Goal: Transaction & Acquisition: Purchase product/service

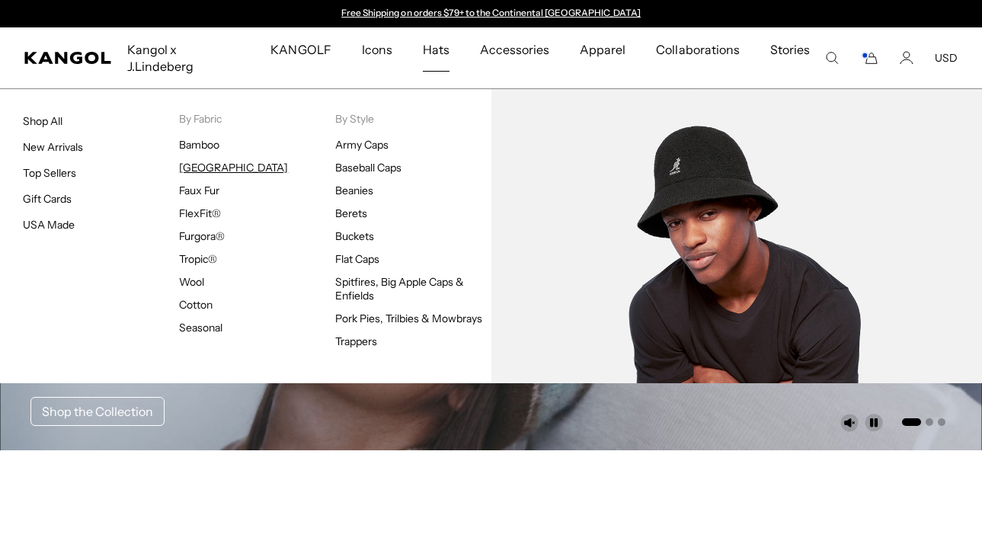
click at [210, 161] on link "[GEOGRAPHIC_DATA]" at bounding box center [233, 168] width 109 height 14
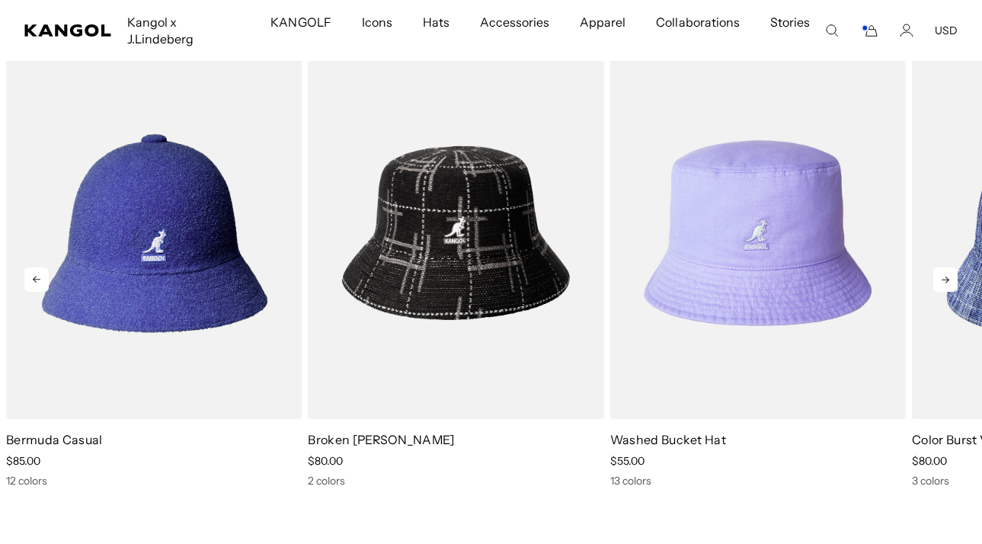
click at [947, 268] on icon at bounding box center [946, 280] width 24 height 24
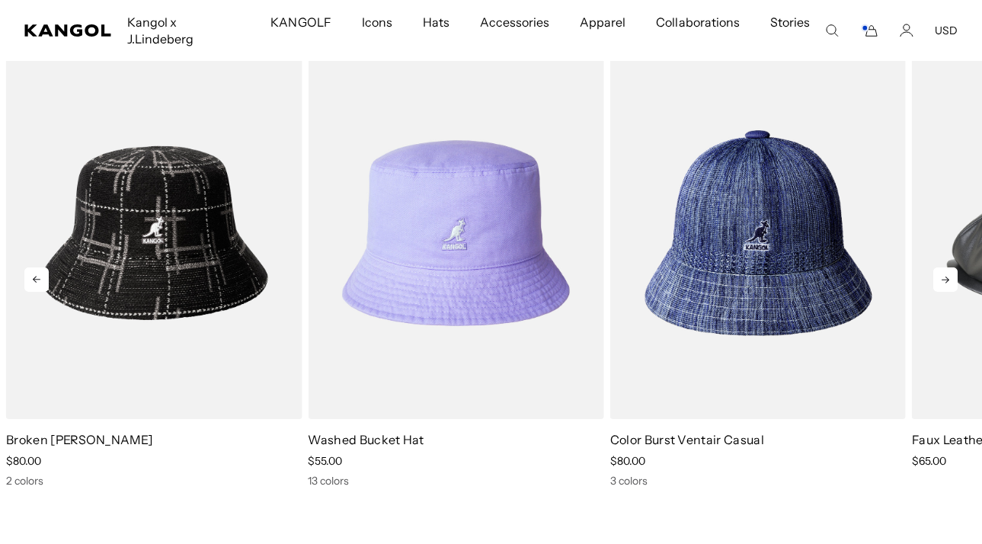
click at [947, 268] on icon at bounding box center [946, 280] width 24 height 24
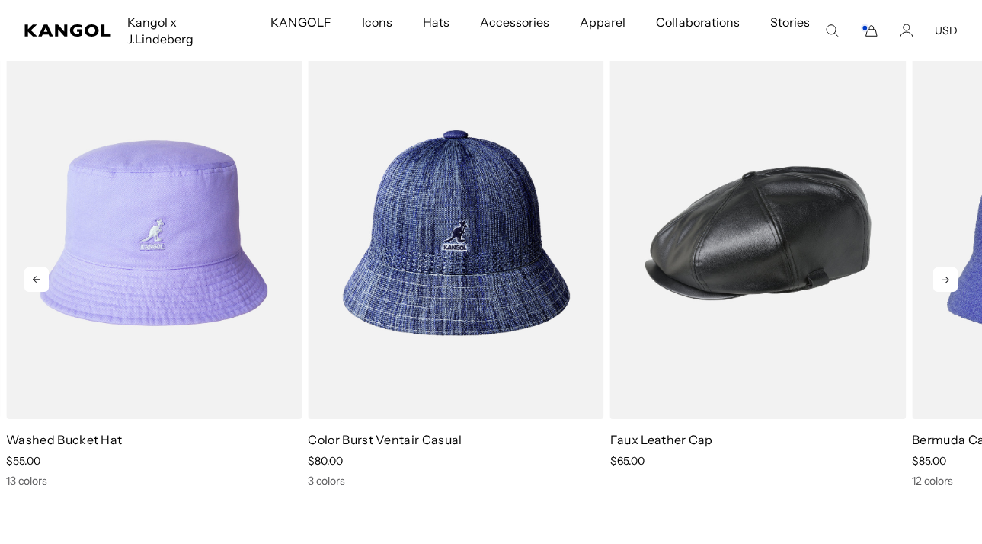
scroll to position [0, 314]
click at [947, 268] on icon at bounding box center [946, 280] width 24 height 24
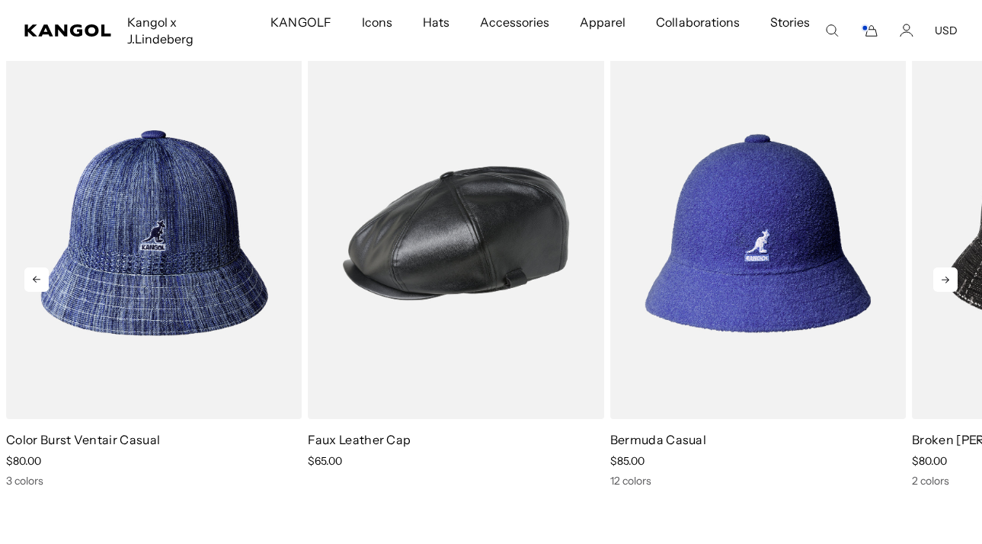
click at [947, 268] on icon at bounding box center [946, 280] width 24 height 24
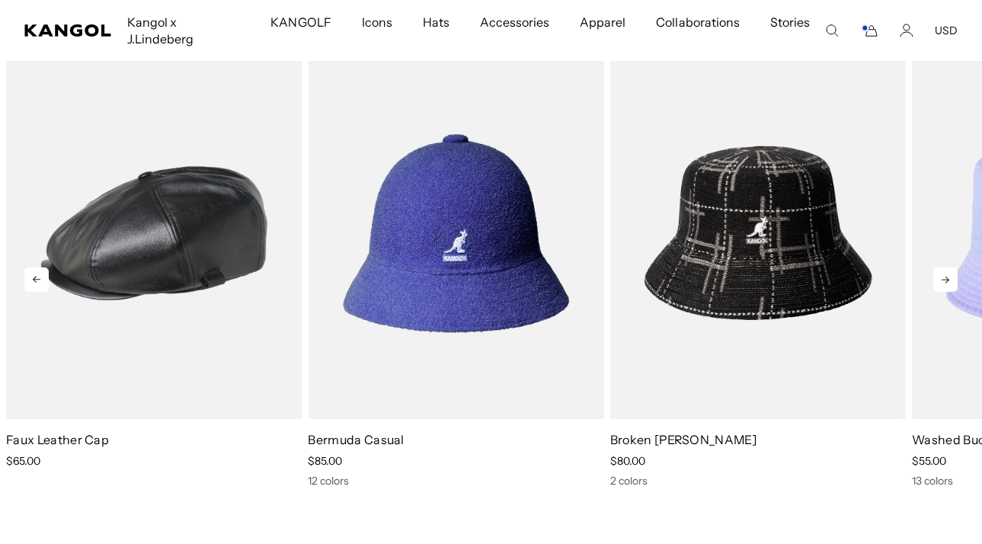
click at [947, 268] on icon at bounding box center [946, 280] width 24 height 24
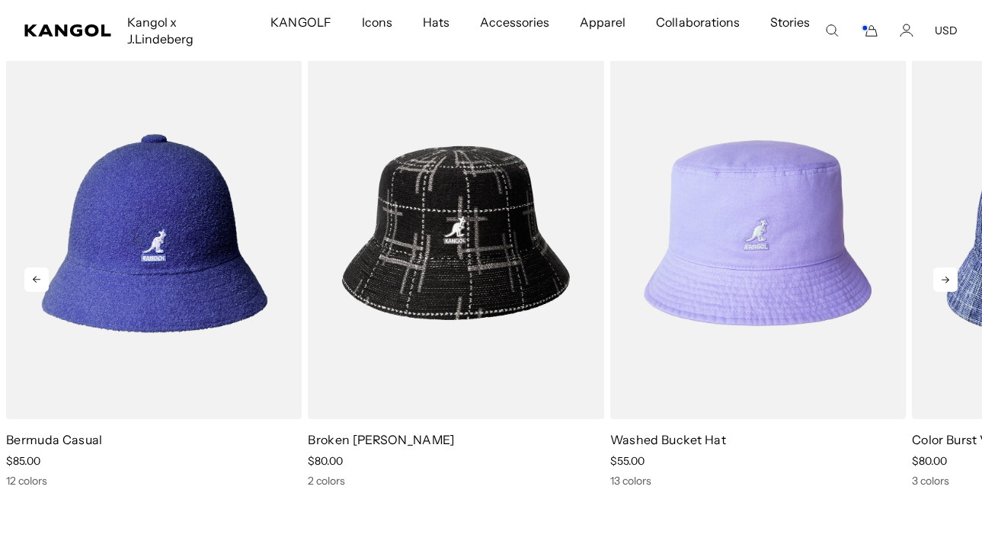
click at [947, 268] on icon at bounding box center [946, 280] width 24 height 24
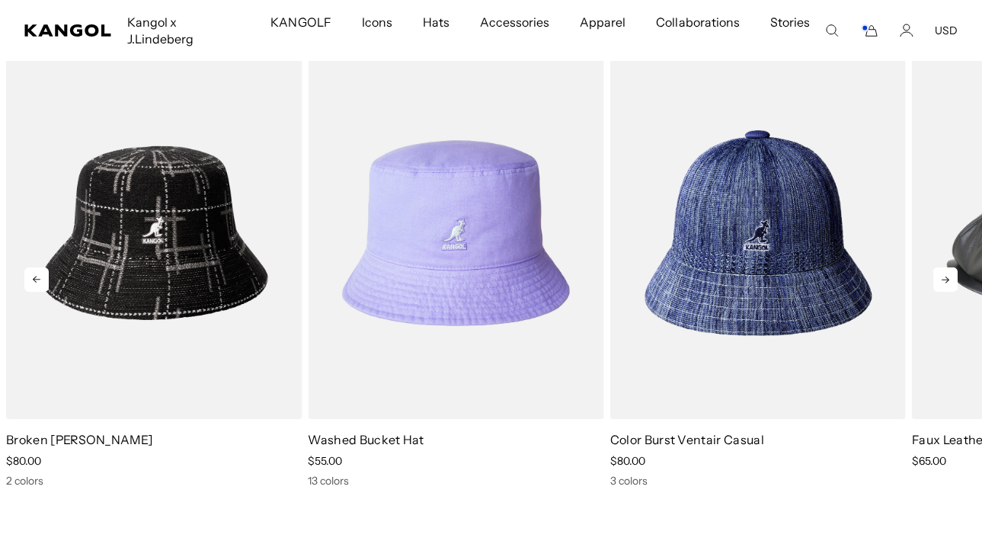
scroll to position [0, 0]
click at [947, 268] on icon at bounding box center [946, 280] width 24 height 24
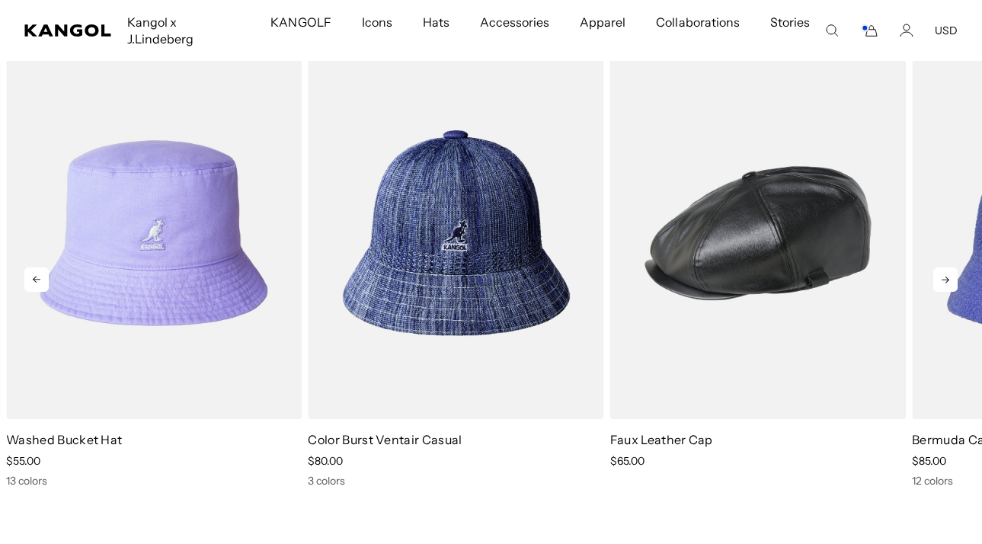
click at [947, 268] on icon at bounding box center [946, 280] width 24 height 24
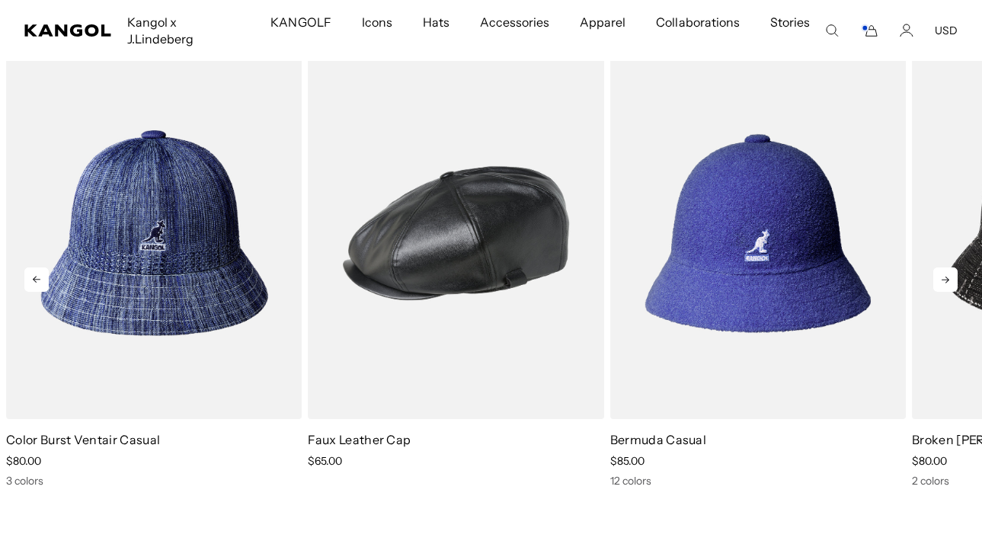
click at [947, 268] on icon at bounding box center [946, 280] width 24 height 24
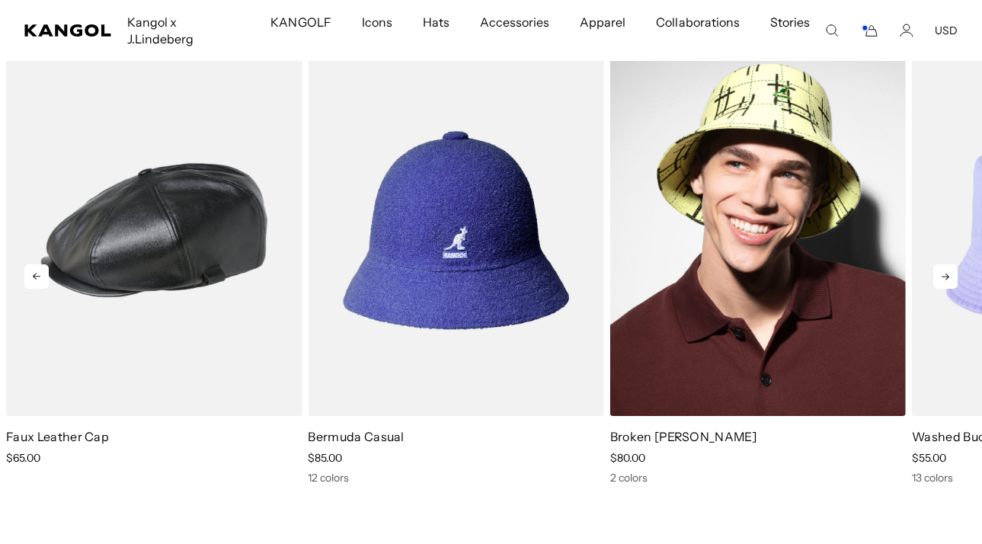
scroll to position [2164, 0]
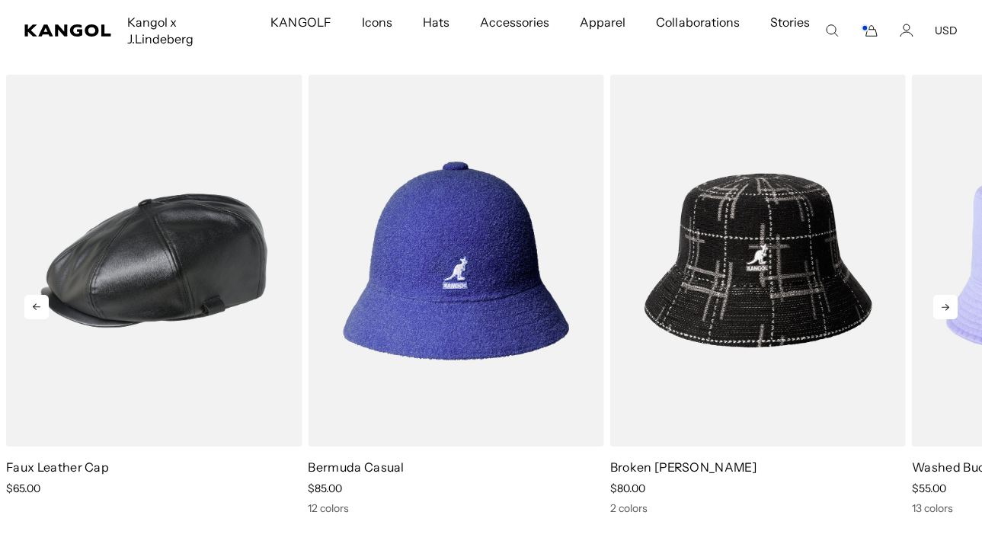
click at [943, 295] on icon at bounding box center [946, 307] width 24 height 24
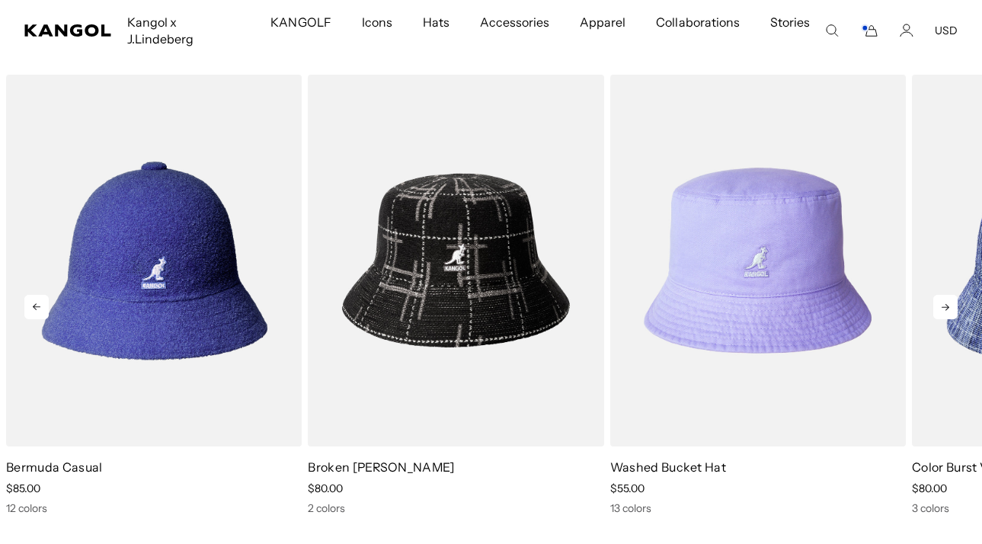
click at [943, 295] on icon at bounding box center [946, 307] width 24 height 24
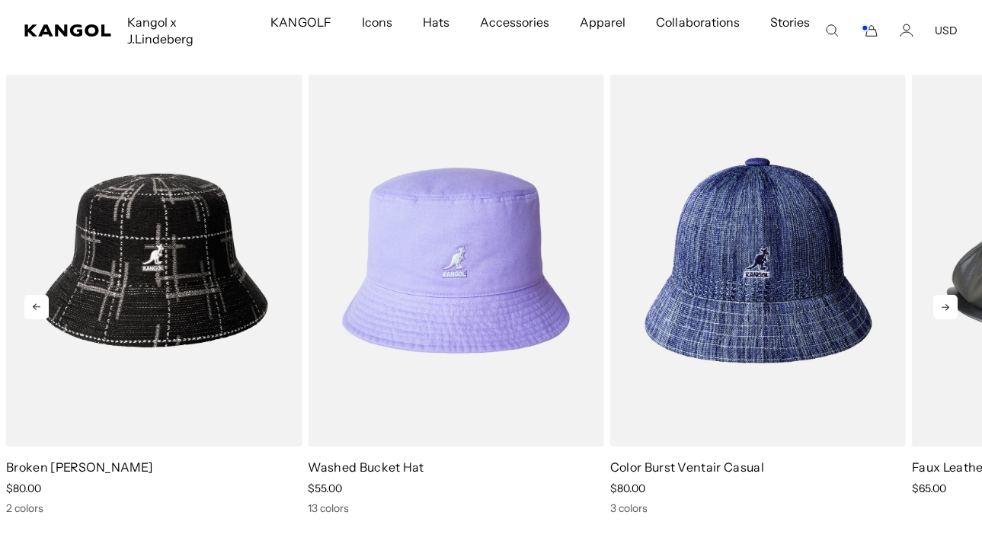
click at [943, 295] on icon at bounding box center [946, 307] width 24 height 24
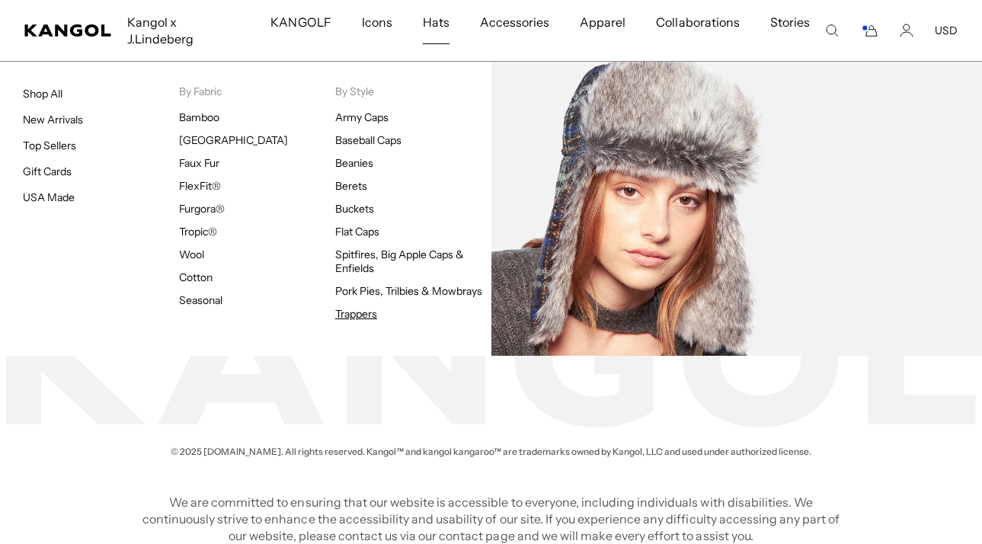
scroll to position [0, 0]
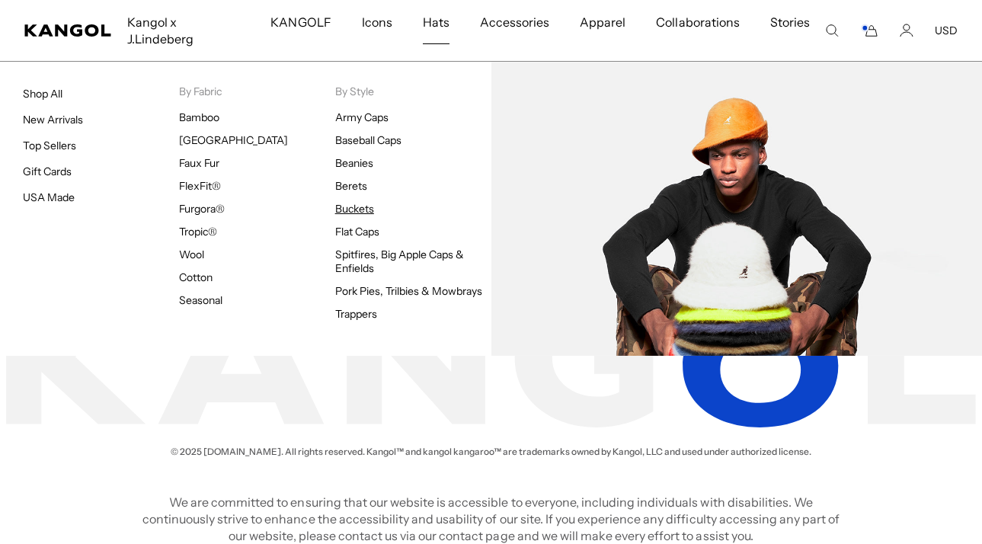
click at [364, 202] on link "Buckets" at bounding box center [354, 209] width 39 height 14
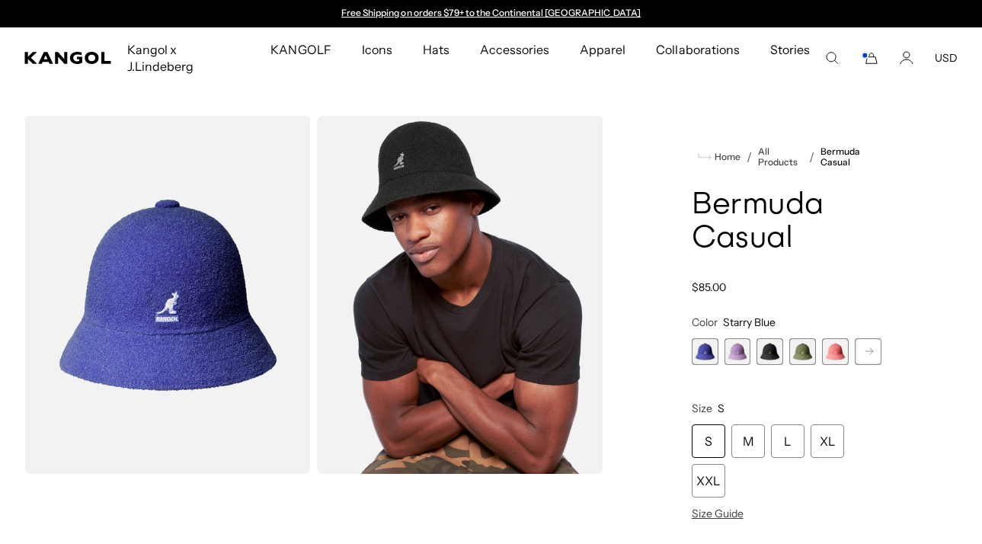
click at [777, 338] on span "3 of 12" at bounding box center [770, 351] width 27 height 27
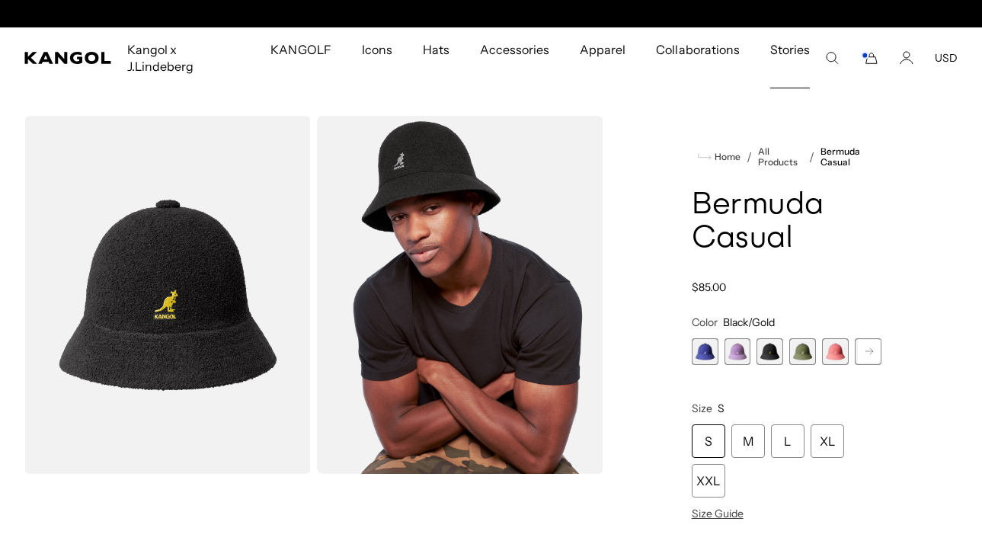
scroll to position [0, 314]
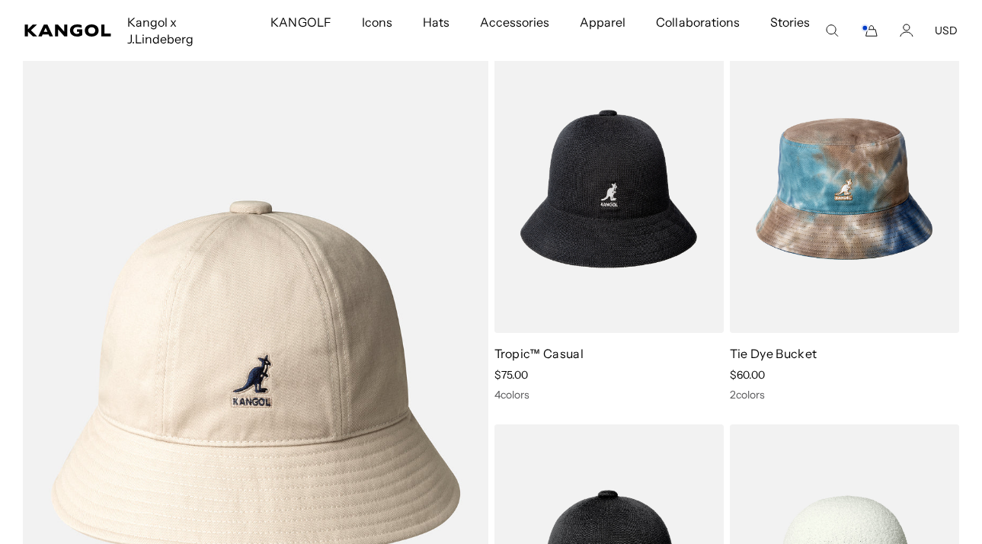
scroll to position [0, 314]
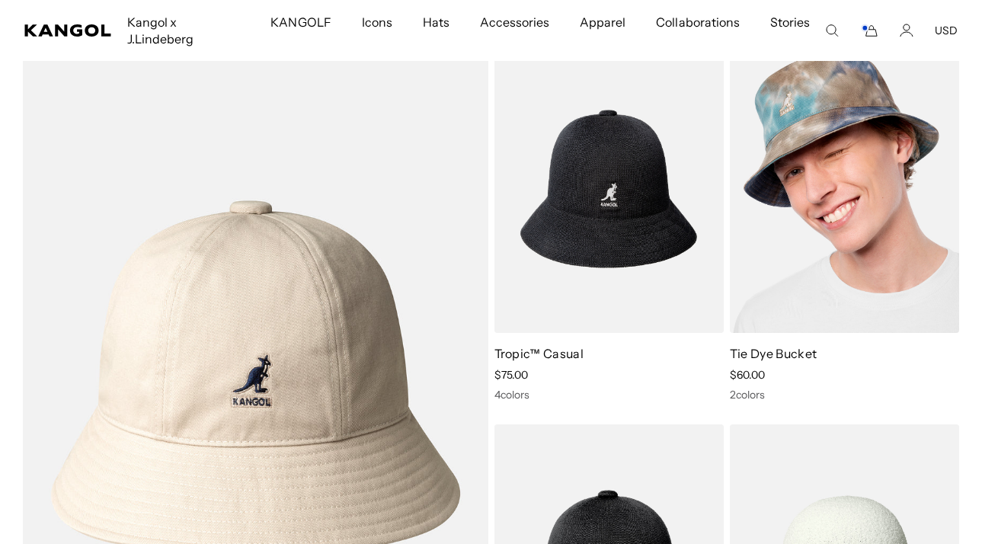
click at [848, 134] on img at bounding box center [844, 189] width 229 height 288
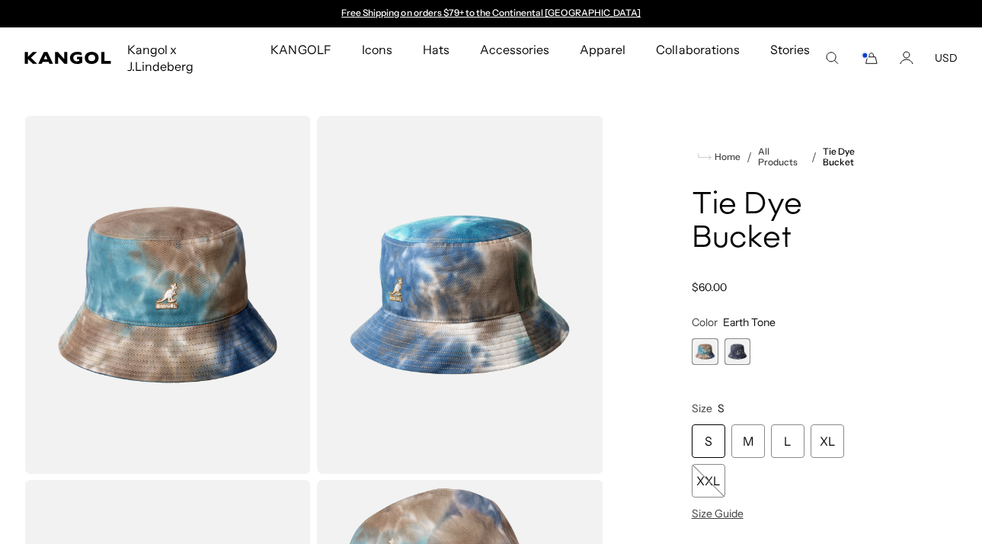
click at [739, 338] on span "2 of 2" at bounding box center [738, 351] width 27 height 27
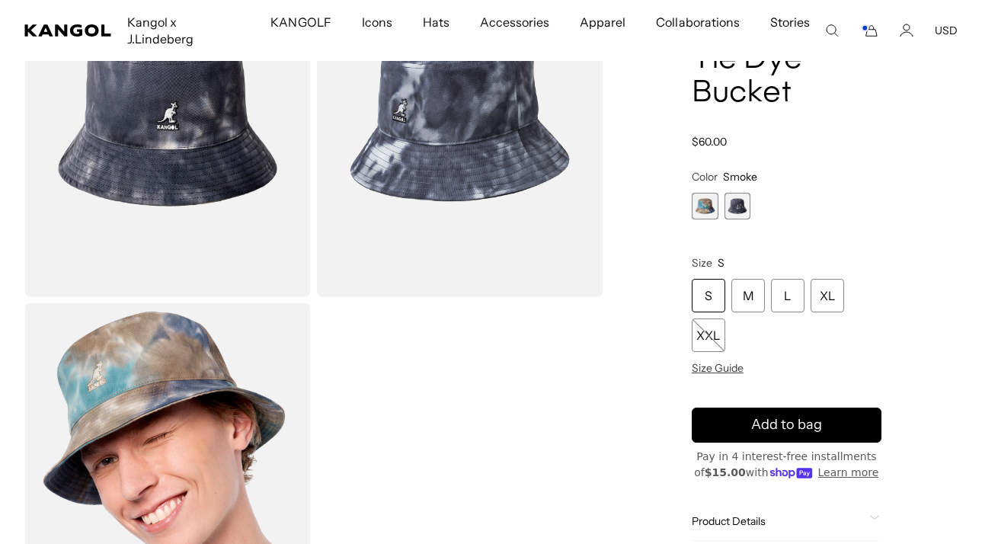
scroll to position [0, 314]
